Goal: Transaction & Acquisition: Purchase product/service

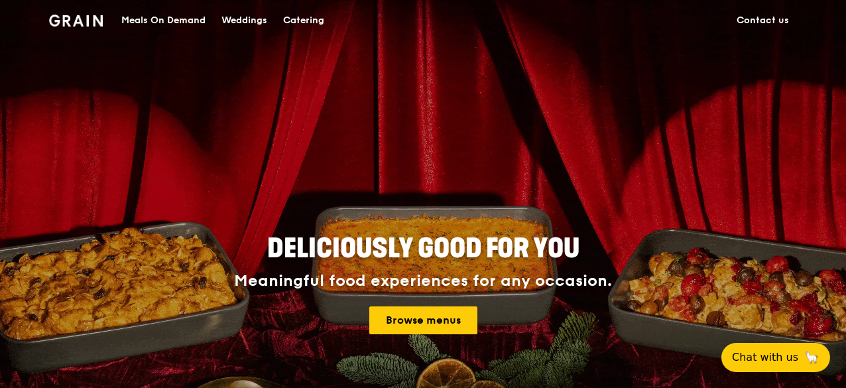
click at [166, 18] on div "Meals On Demand" at bounding box center [163, 21] width 84 height 40
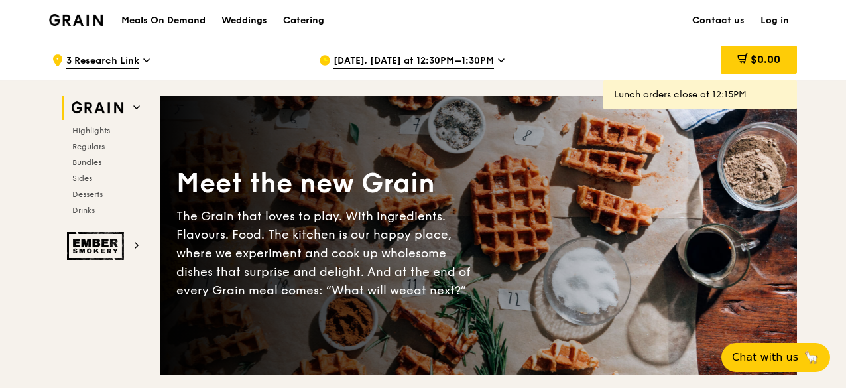
click at [498, 58] on icon at bounding box center [501, 60] width 7 height 12
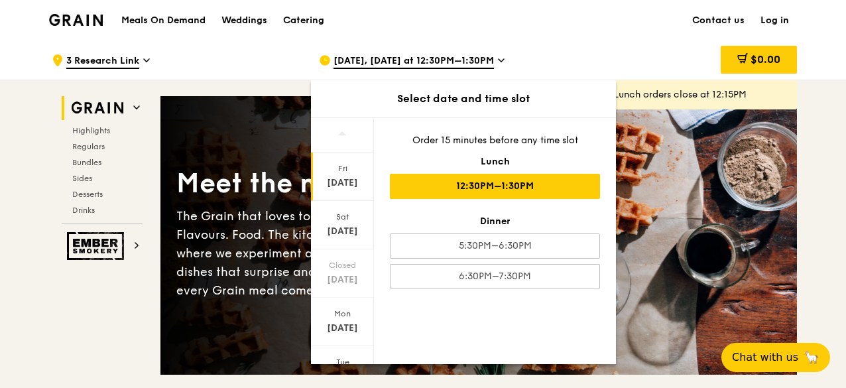
drag, startPoint x: 374, startPoint y: 175, endPoint x: 373, endPoint y: 246, distance: 70.9
click at [373, 246] on div "[DATE] [DATE] Closed [DATE] [DATE] [DATE] [DATE] [DATE] Order 15 minutes before…" at bounding box center [463, 240] width 305 height 247
click at [351, 222] on div "[DATE]" at bounding box center [342, 225] width 63 height 48
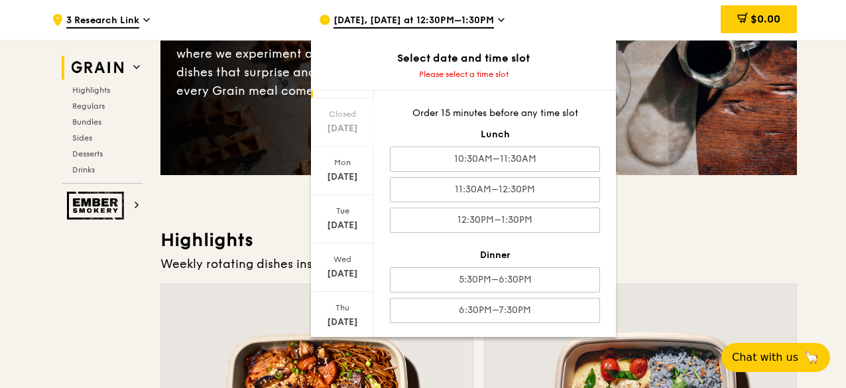
scroll to position [159, 0]
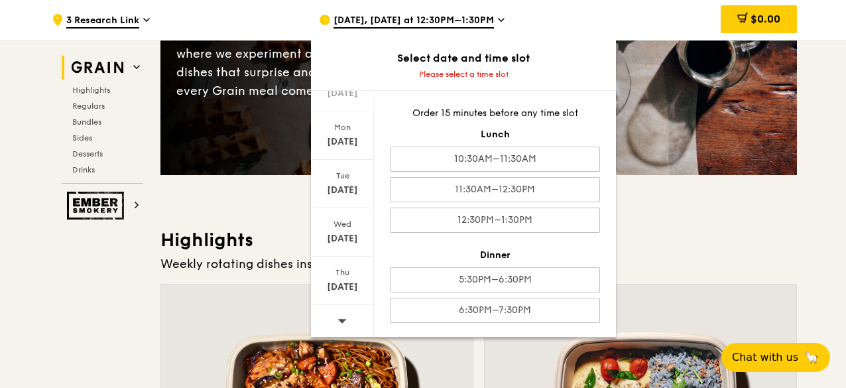
click at [335, 315] on div at bounding box center [342, 322] width 63 height 34
click at [358, 145] on div "[DATE]" at bounding box center [342, 141] width 59 height 13
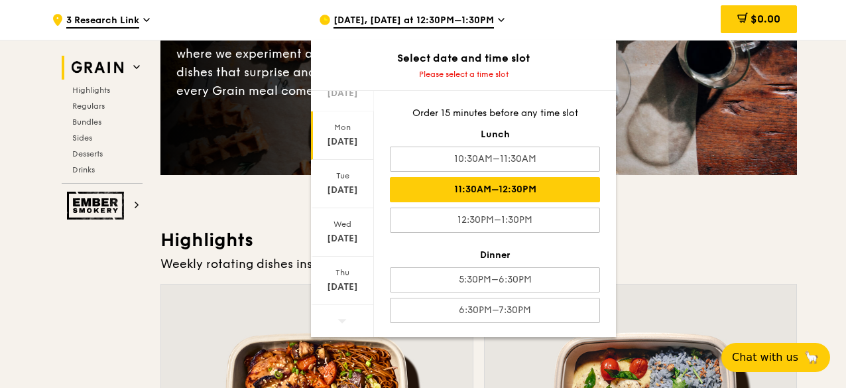
click at [476, 182] on div "11:30AM–12:30PM" at bounding box center [495, 189] width 210 height 25
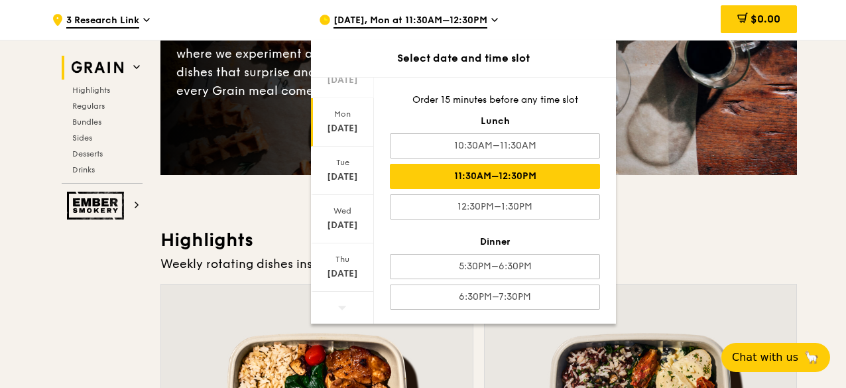
click at [734, 245] on h3 "Highlights" at bounding box center [478, 240] width 636 height 24
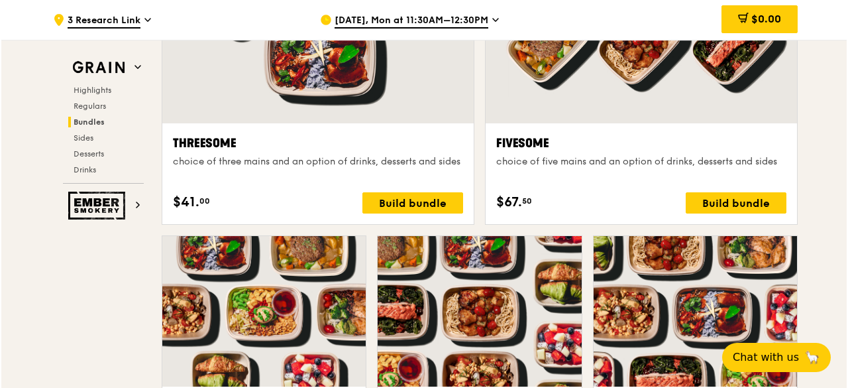
scroll to position [2386, 0]
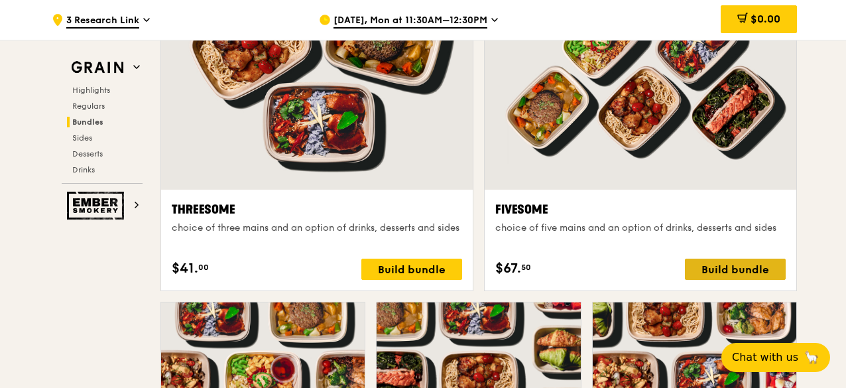
click at [718, 264] on div "Build bundle" at bounding box center [735, 268] width 101 height 21
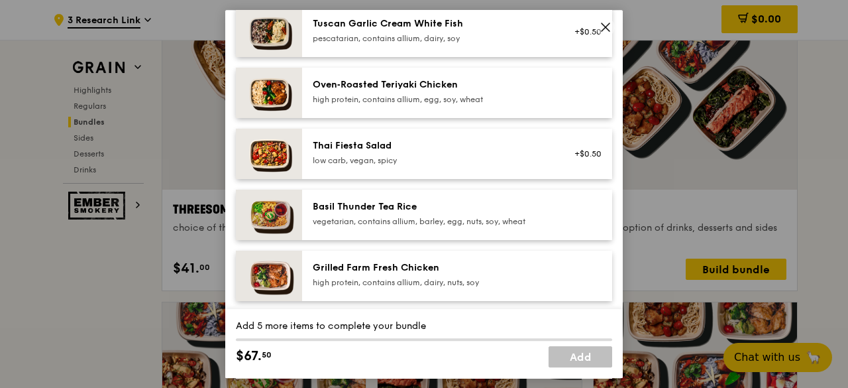
scroll to position [199, 0]
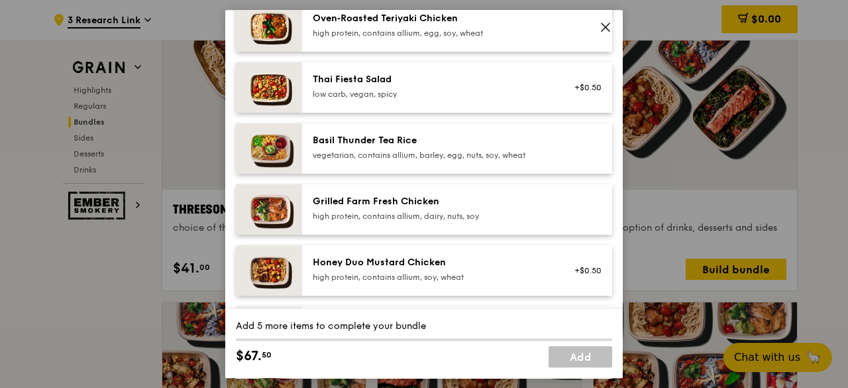
click at [429, 211] on div "high protein, contains allium, dairy, nuts, soy" at bounding box center [432, 216] width 238 height 11
click at [439, 208] on div "Grilled Farm Fresh Chicken high protein, contains allium, dairy, nuts, soy" at bounding box center [432, 208] width 238 height 27
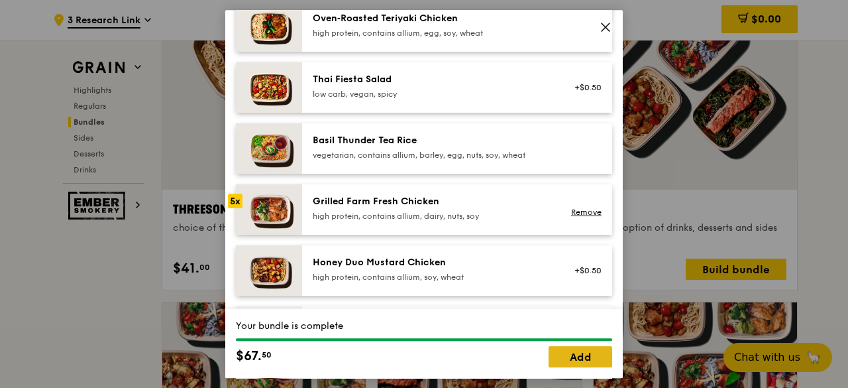
click at [570, 367] on link "Add" at bounding box center [581, 356] width 64 height 21
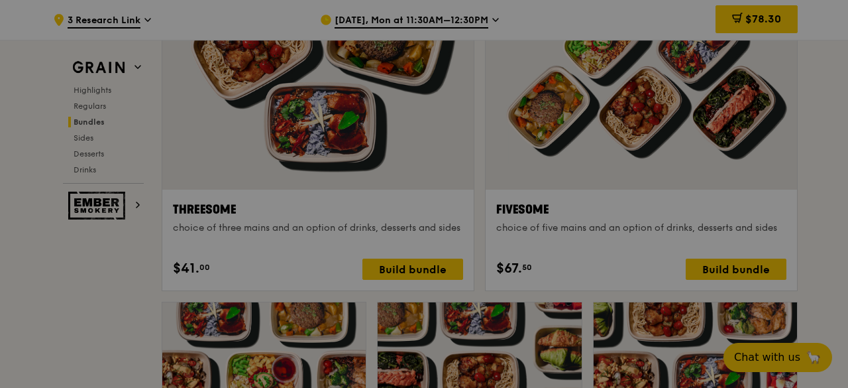
scroll to position [2386, 0]
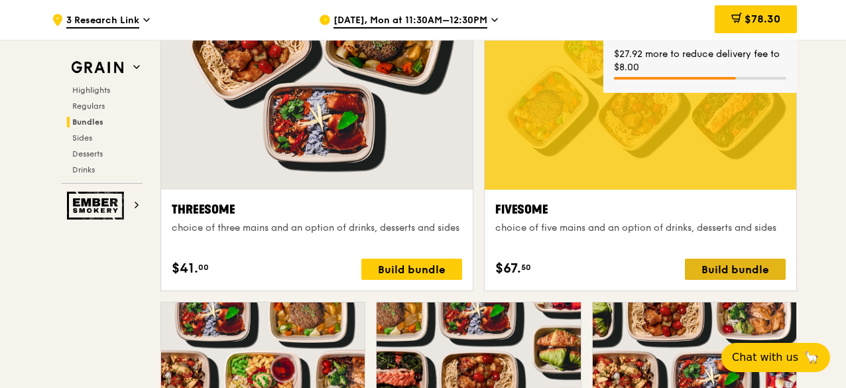
click at [714, 267] on div "Build bundle" at bounding box center [735, 268] width 101 height 21
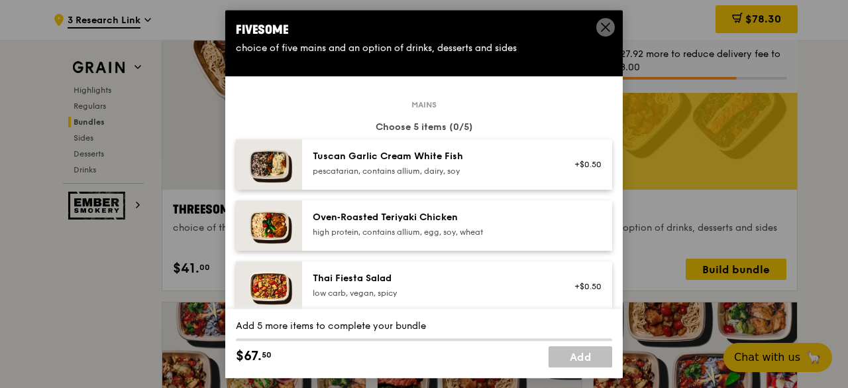
scroll to position [199, 0]
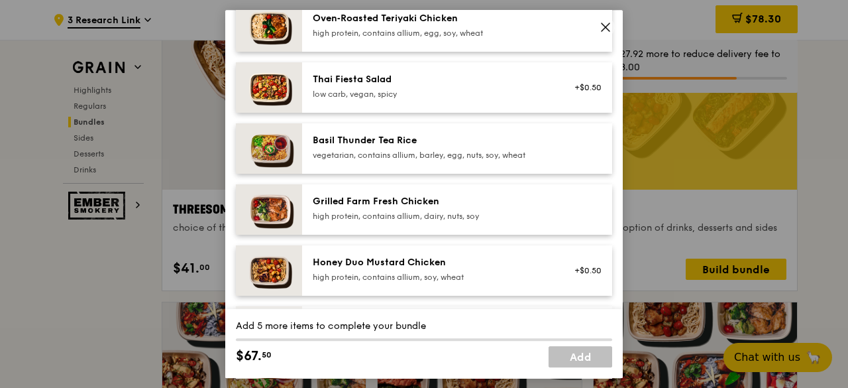
click at [433, 208] on div "Grilled Farm Fresh Chicken high protein, contains allium, dairy, nuts, soy" at bounding box center [432, 208] width 238 height 27
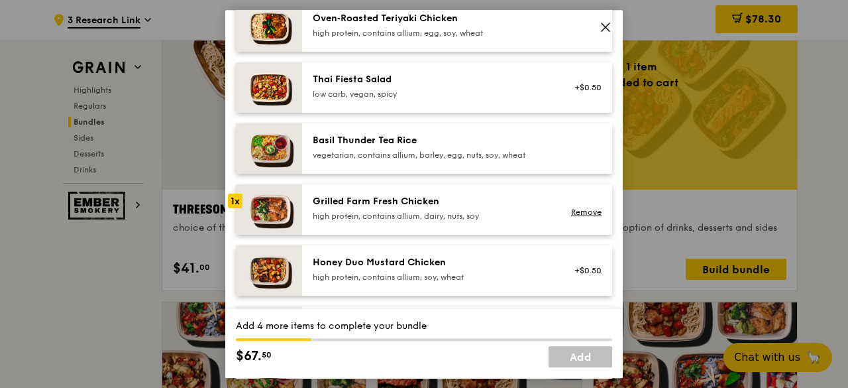
click at [433, 208] on div "Grilled Farm Fresh Chicken high protein, contains allium, dairy, nuts, soy" at bounding box center [432, 208] width 238 height 27
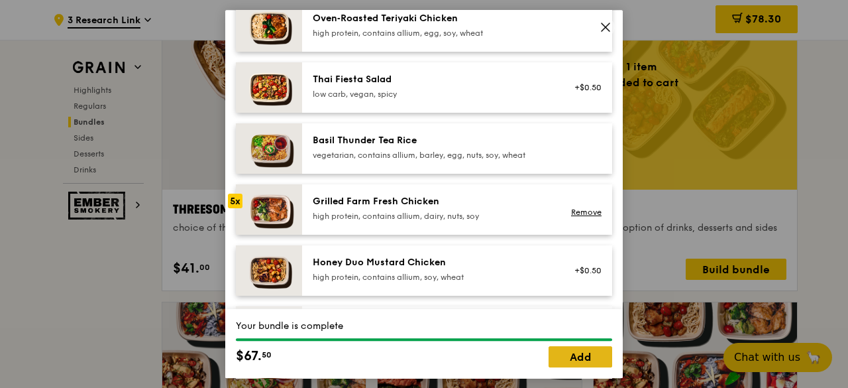
click at [570, 349] on link "Add" at bounding box center [581, 356] width 64 height 21
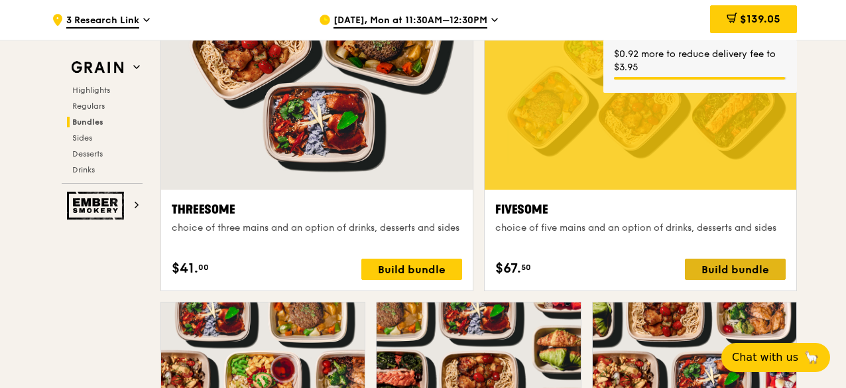
click at [711, 267] on div "Build bundle" at bounding box center [735, 268] width 101 height 21
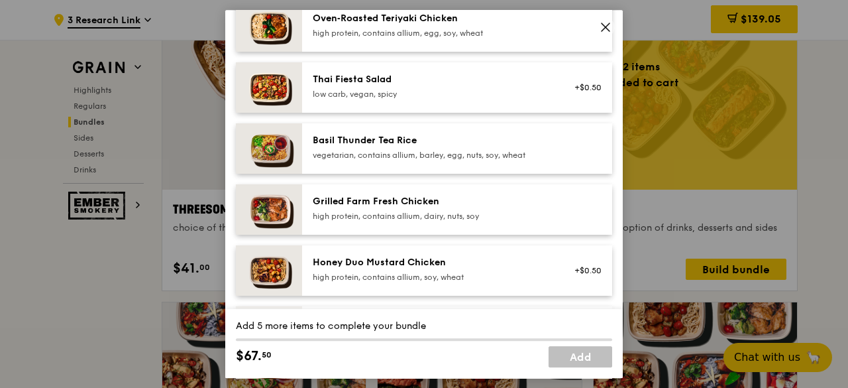
scroll to position [265, 0]
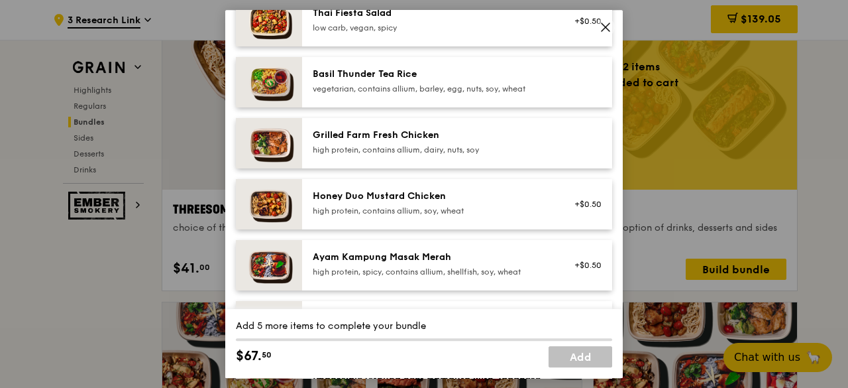
click at [443, 211] on div "high protein, contains allium, soy, wheat" at bounding box center [432, 210] width 238 height 11
click at [443, 210] on div "high protein, contains allium, soy, wheat" at bounding box center [432, 210] width 238 height 11
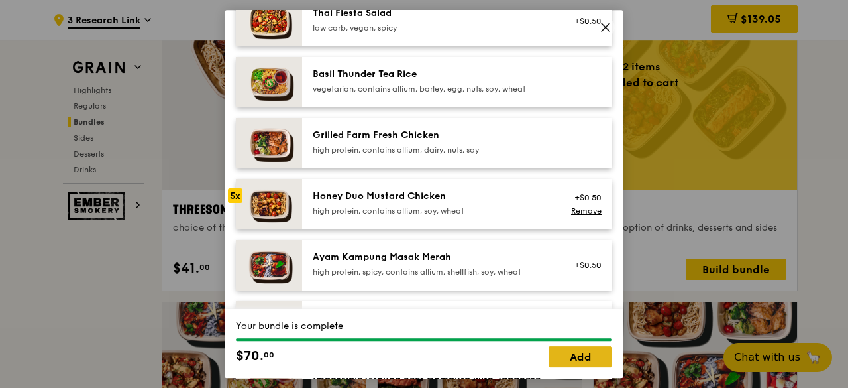
click at [579, 358] on link "Add" at bounding box center [581, 356] width 64 height 21
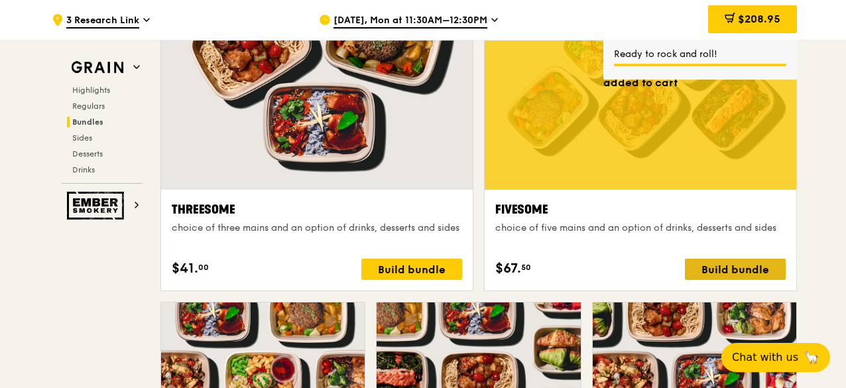
click at [717, 266] on div "Build bundle" at bounding box center [735, 268] width 101 height 21
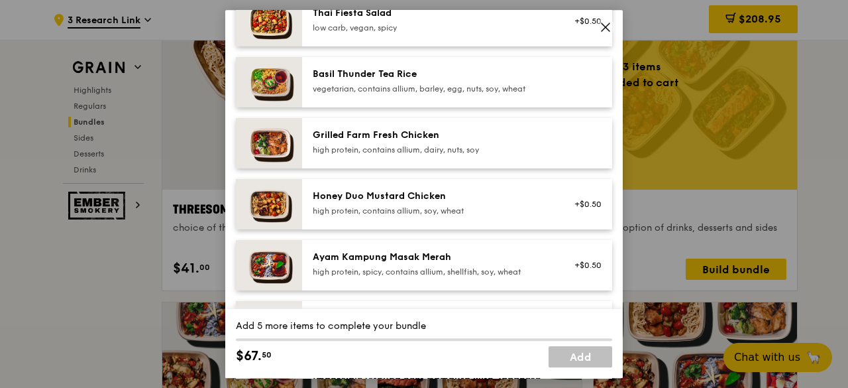
click at [406, 196] on div "Honey Duo Mustard Chicken" at bounding box center [432, 196] width 238 height 13
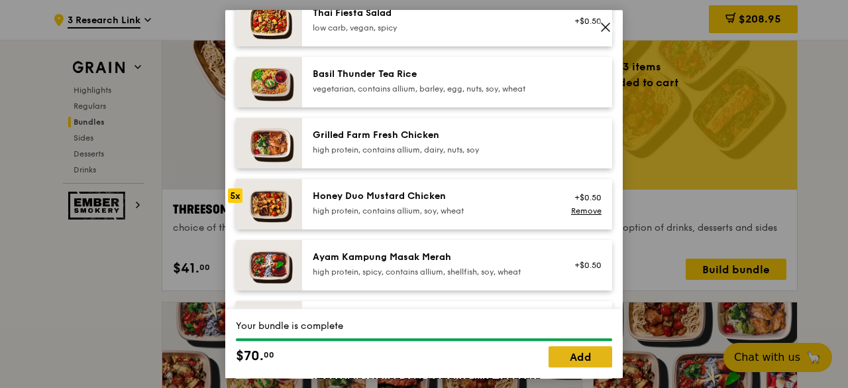
click at [575, 350] on link "Add" at bounding box center [581, 356] width 64 height 21
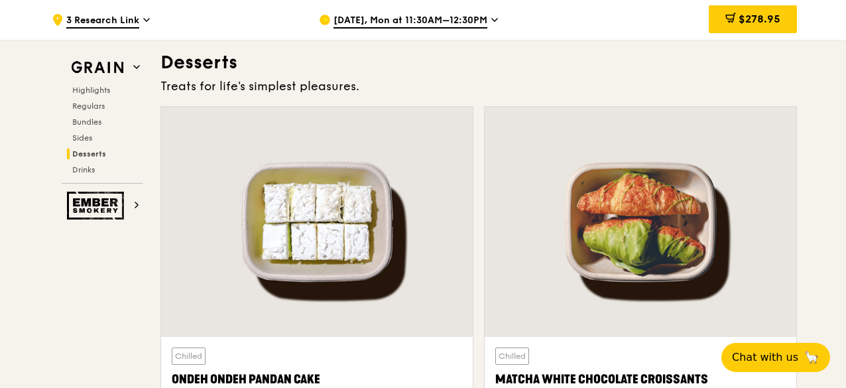
scroll to position [3910, 0]
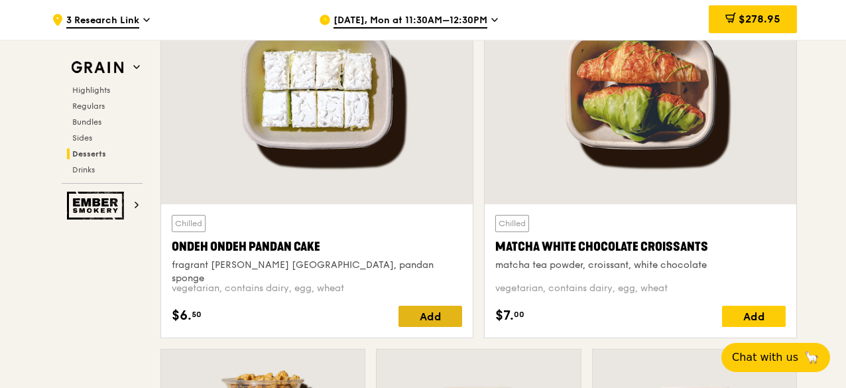
click at [427, 311] on div "Add" at bounding box center [430, 315] width 64 height 21
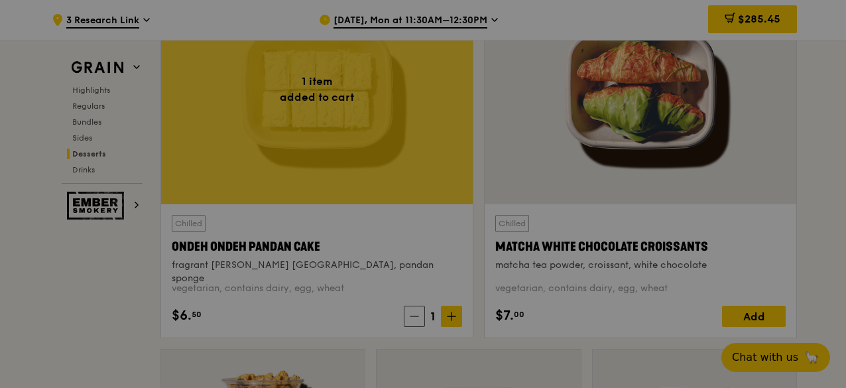
click at [451, 311] on div at bounding box center [423, 194] width 846 height 388
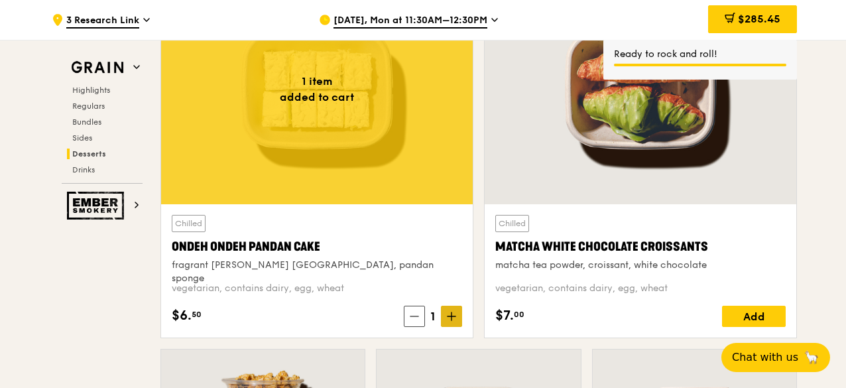
click at [455, 313] on icon at bounding box center [451, 315] width 9 height 9
click at [455, 311] on icon at bounding box center [451, 315] width 9 height 9
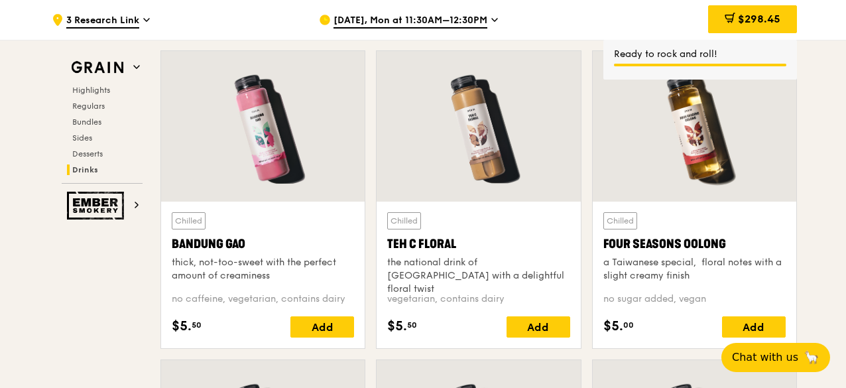
scroll to position [4705, 0]
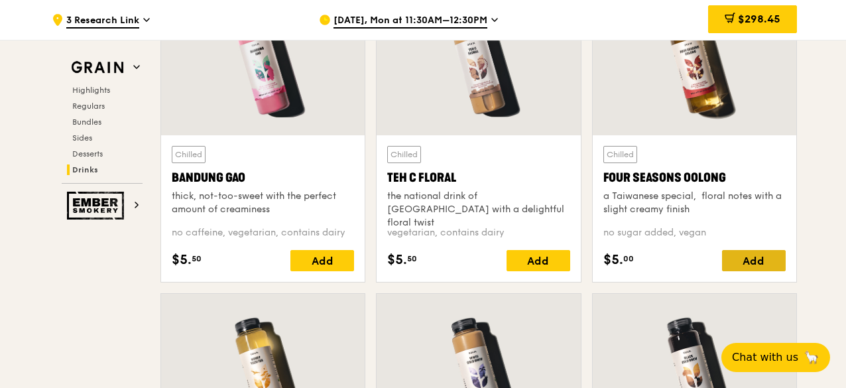
click at [749, 258] on div "Add" at bounding box center [754, 260] width 64 height 21
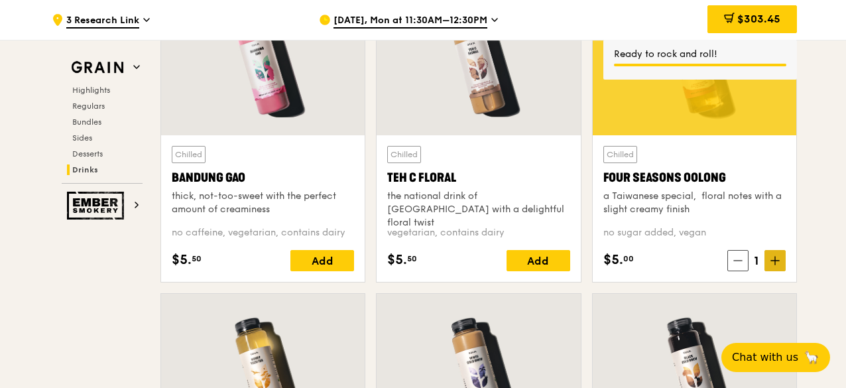
click at [778, 256] on icon at bounding box center [774, 260] width 9 height 9
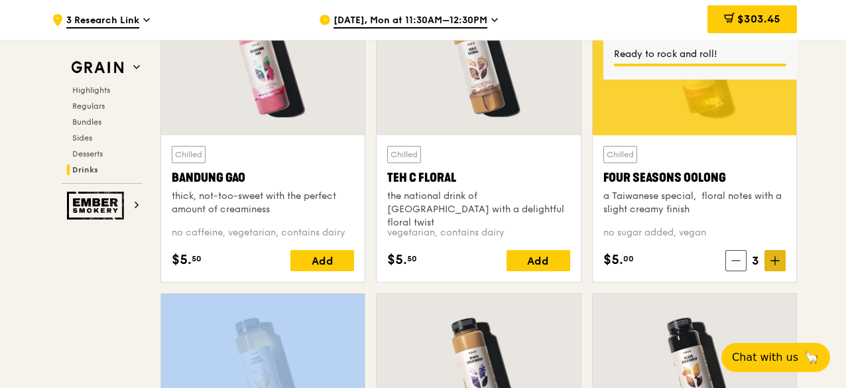
click at [778, 256] on icon at bounding box center [774, 260] width 9 height 9
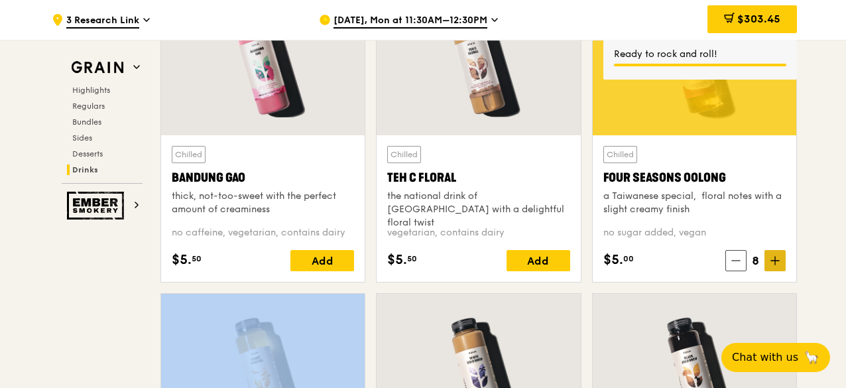
click at [778, 256] on icon at bounding box center [774, 260] width 9 height 9
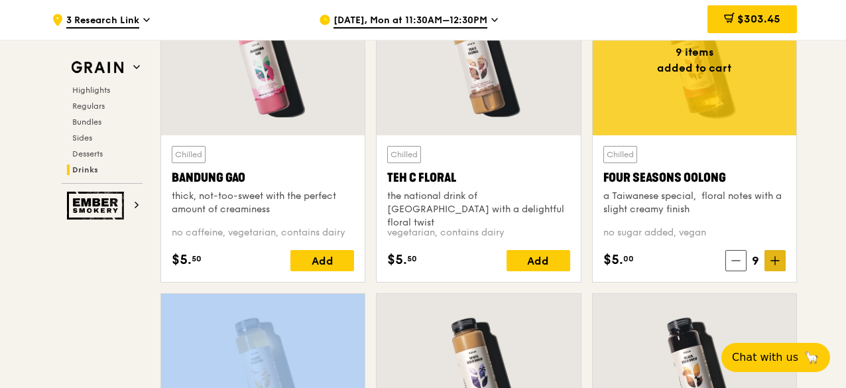
click at [778, 256] on icon at bounding box center [774, 260] width 9 height 9
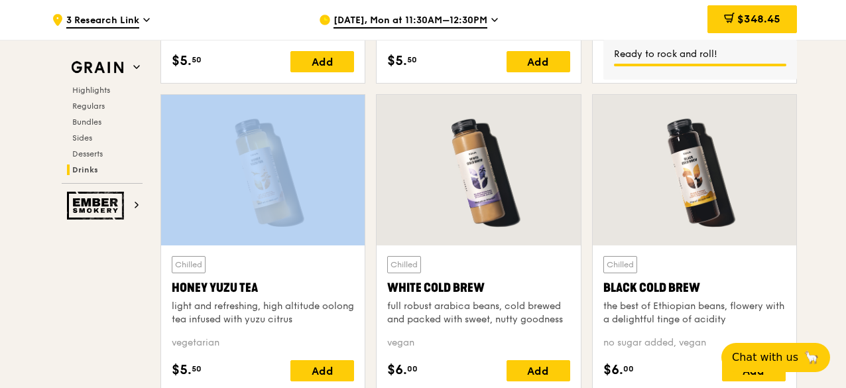
scroll to position [4970, 0]
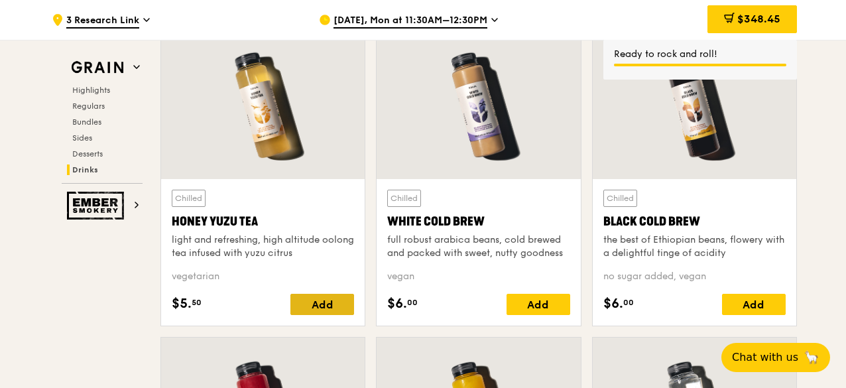
click at [324, 300] on div "Add" at bounding box center [322, 304] width 64 height 21
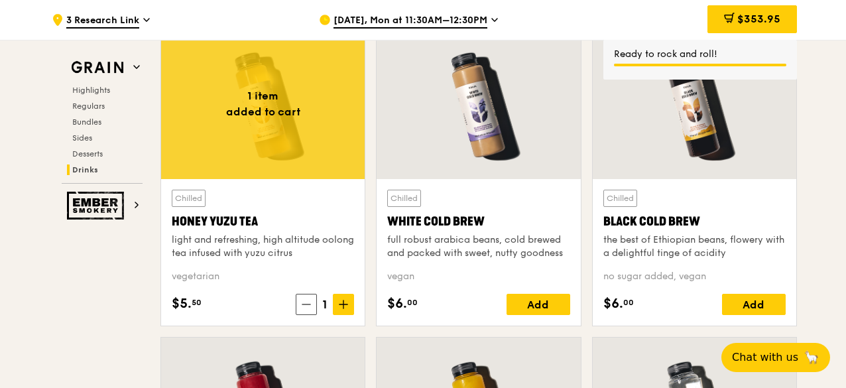
click at [350, 299] on span at bounding box center [343, 304] width 21 height 21
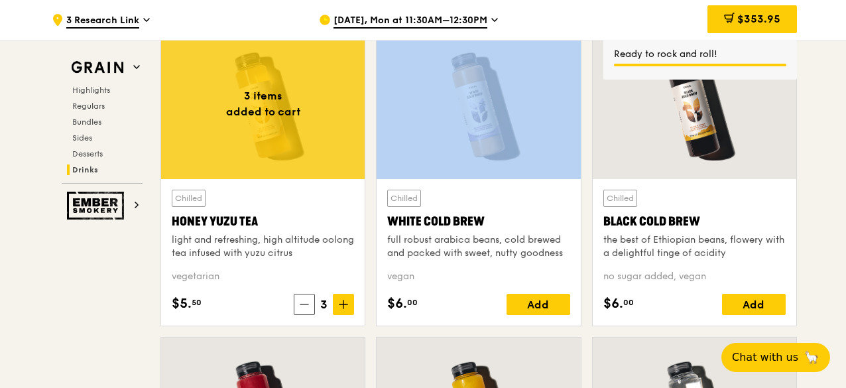
click at [350, 299] on span at bounding box center [343, 304] width 21 height 21
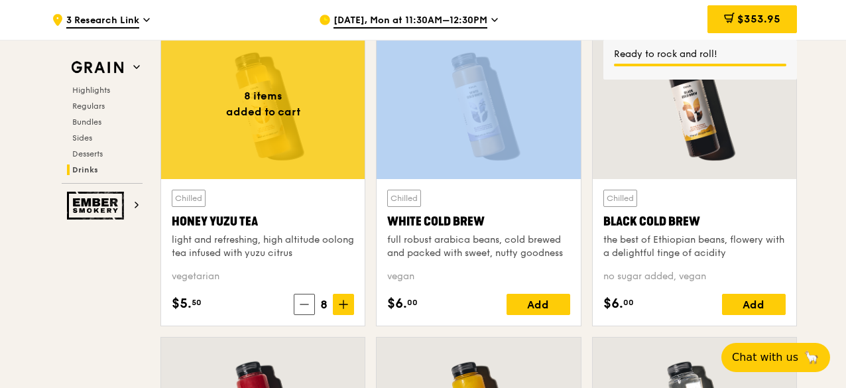
click at [350, 299] on span at bounding box center [343, 304] width 21 height 21
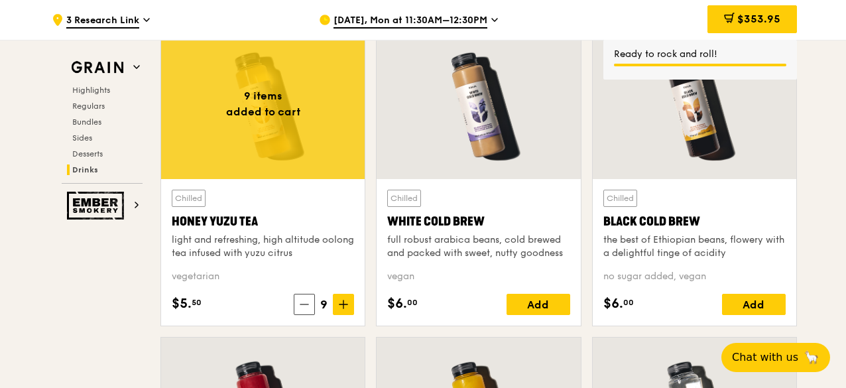
click at [350, 299] on span at bounding box center [343, 304] width 21 height 21
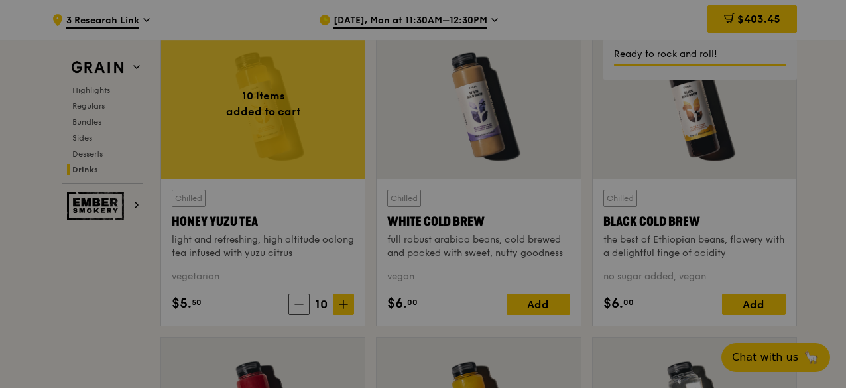
type input "10"
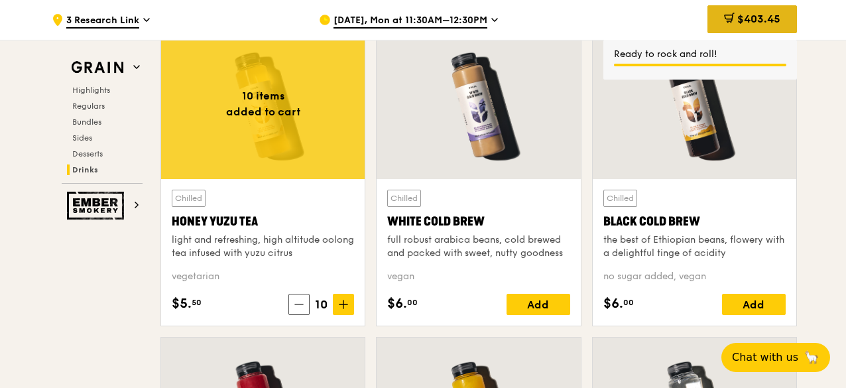
click at [752, 23] on span "$403.45" at bounding box center [758, 19] width 43 height 13
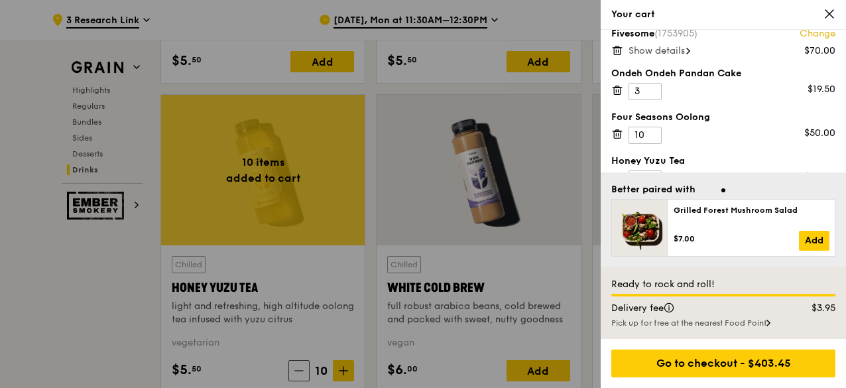
scroll to position [155, 0]
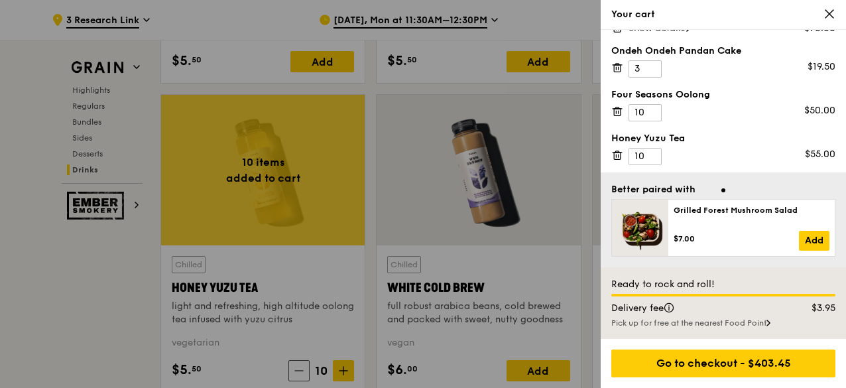
click at [36, 299] on div at bounding box center [423, 194] width 846 height 388
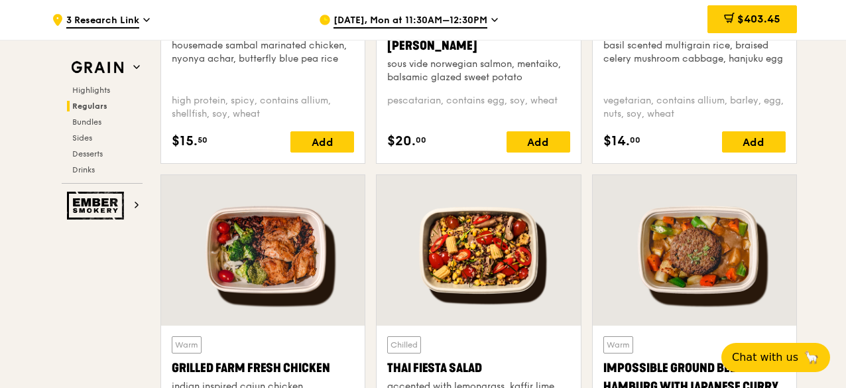
scroll to position [1458, 0]
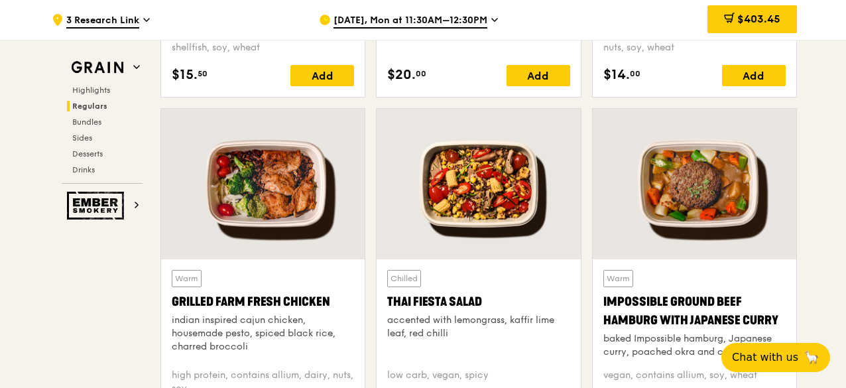
click at [499, 193] on div at bounding box center [477, 184] width 203 height 150
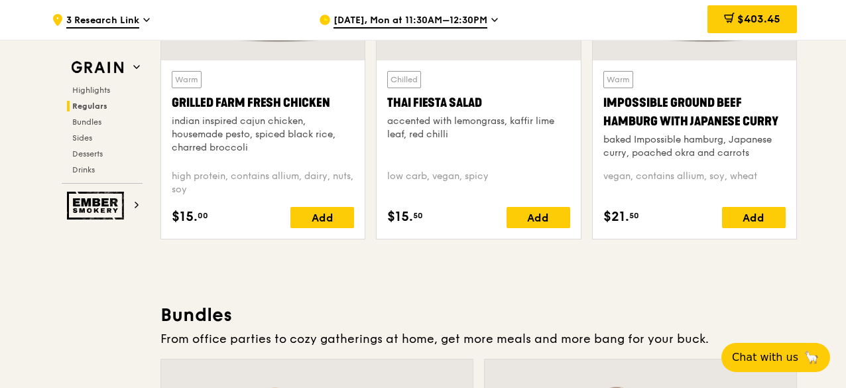
scroll to position [1789, 0]
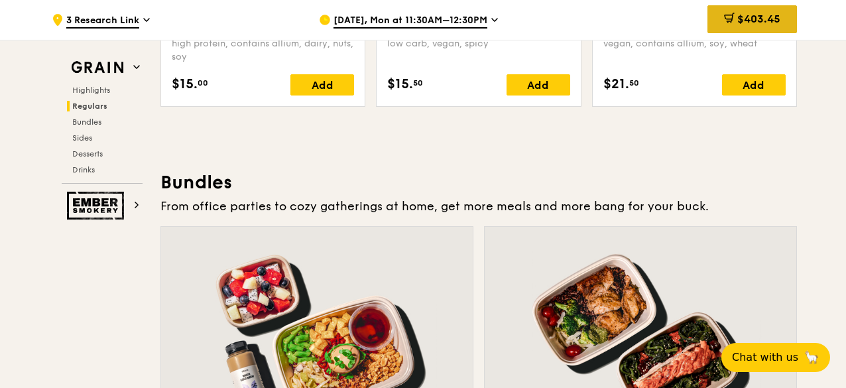
click at [753, 15] on span "$403.45" at bounding box center [758, 19] width 43 height 13
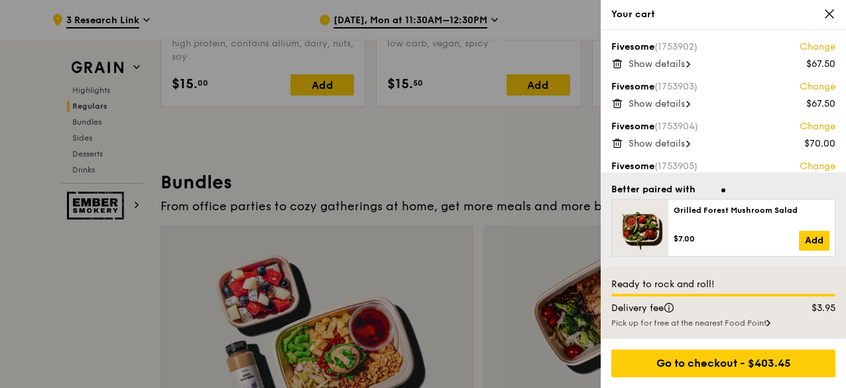
scroll to position [66, 0]
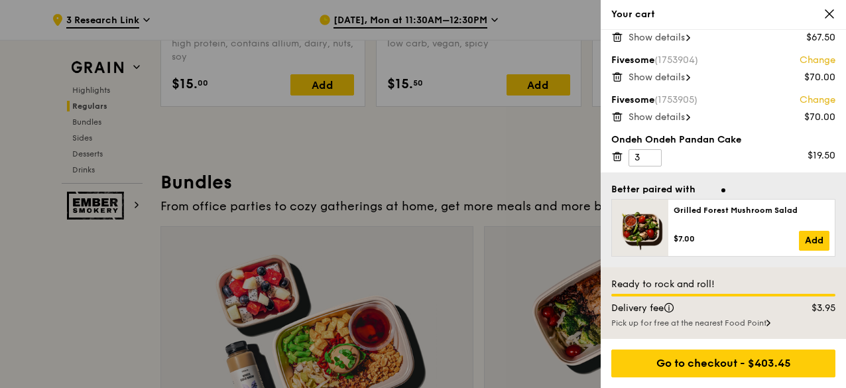
click at [683, 117] on span "Show details" at bounding box center [656, 116] width 56 height 11
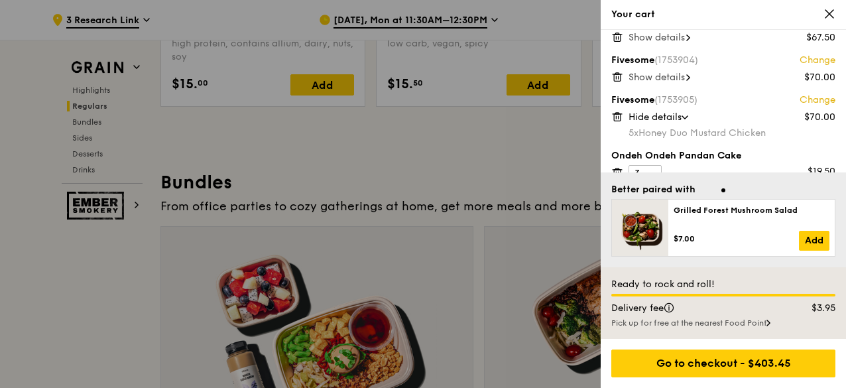
click at [618, 116] on icon at bounding box center [618, 117] width 0 height 3
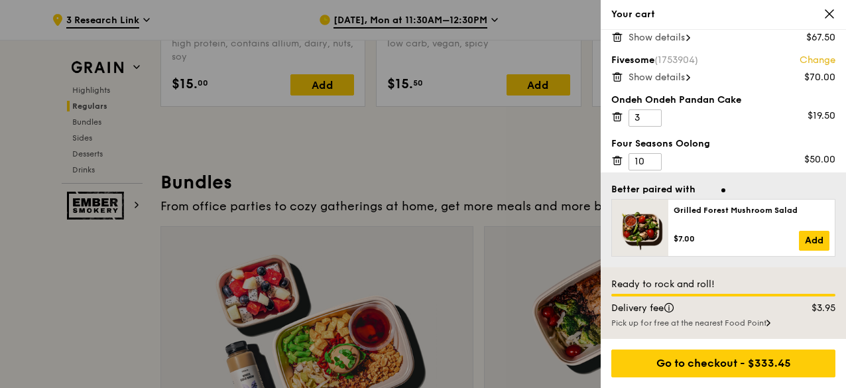
click at [98, 291] on div at bounding box center [423, 194] width 846 height 388
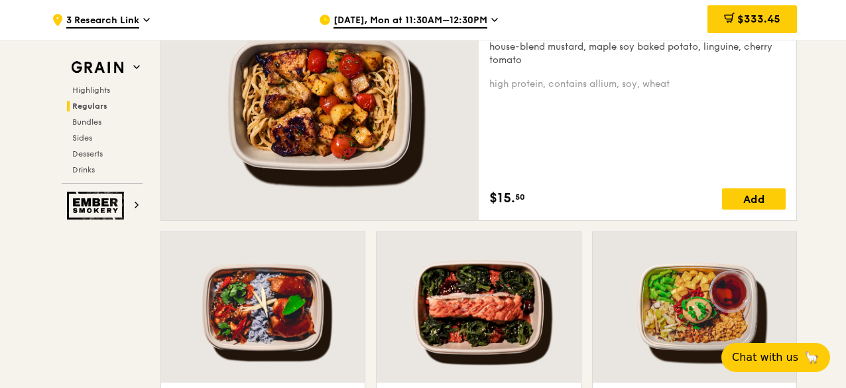
scroll to position [1193, 0]
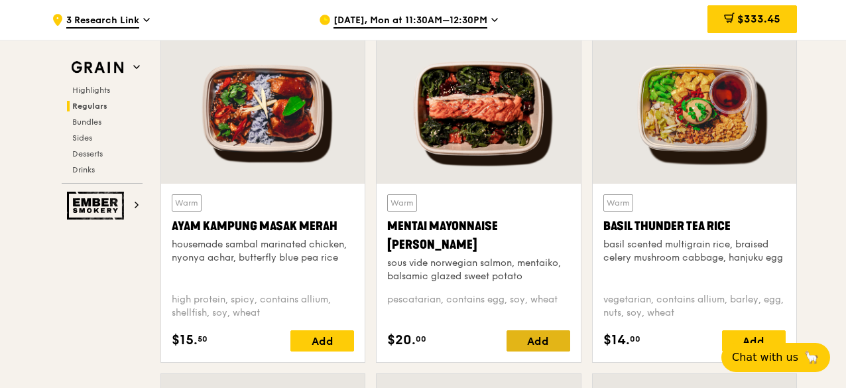
click at [542, 340] on div "Add" at bounding box center [538, 340] width 64 height 21
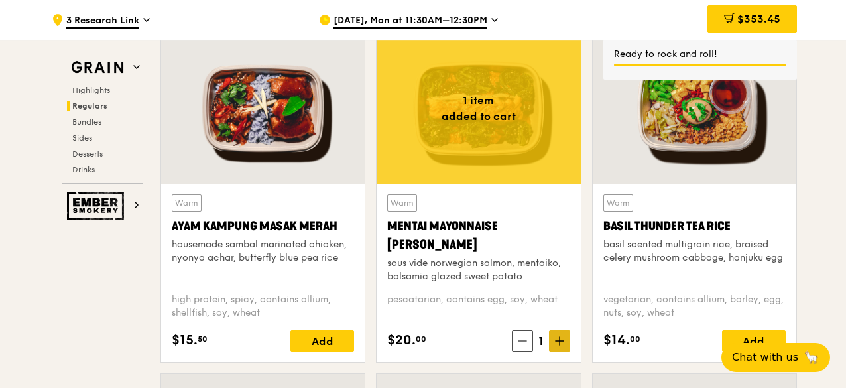
click at [563, 343] on icon at bounding box center [559, 340] width 9 height 9
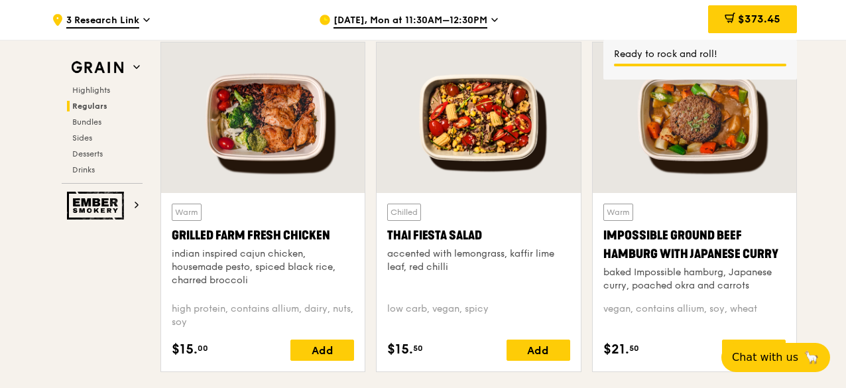
scroll to position [1590, 0]
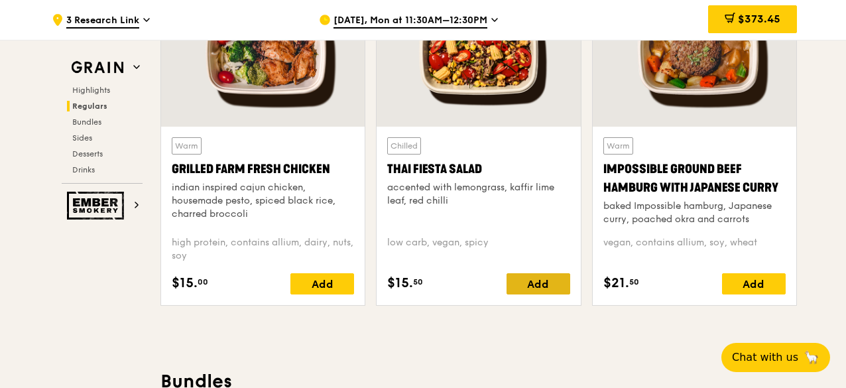
click at [548, 281] on div "Add" at bounding box center [538, 283] width 64 height 21
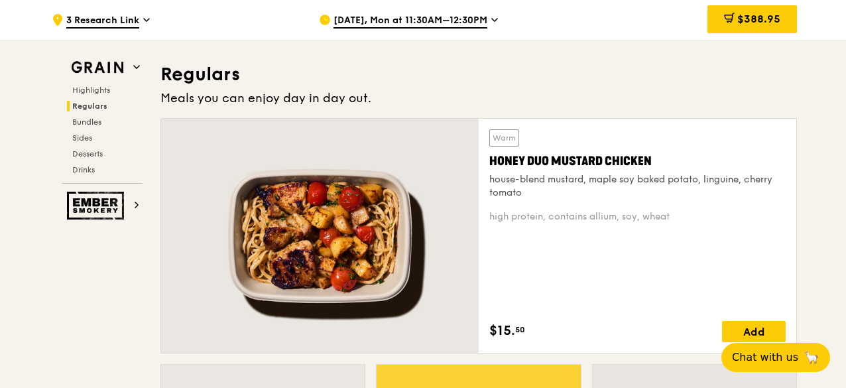
scroll to position [994, 0]
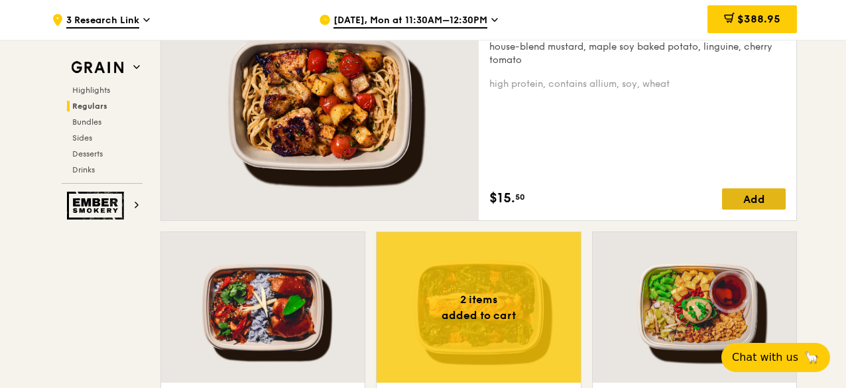
click at [758, 201] on div "Add" at bounding box center [754, 198] width 64 height 21
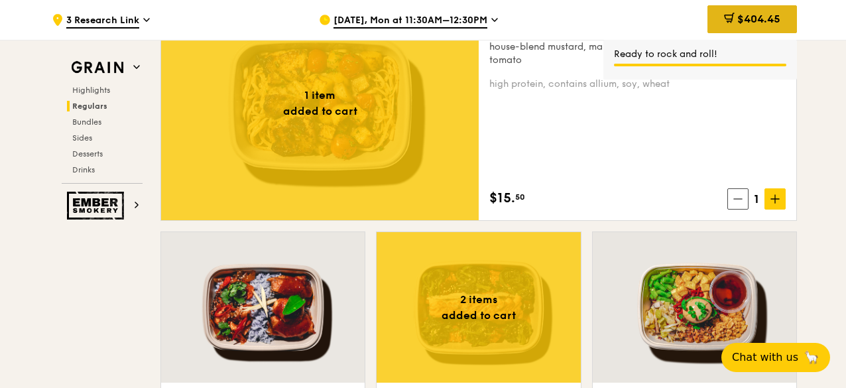
click at [742, 15] on span "$404.45" at bounding box center [758, 19] width 43 height 13
